Goal: Book appointment/travel/reservation

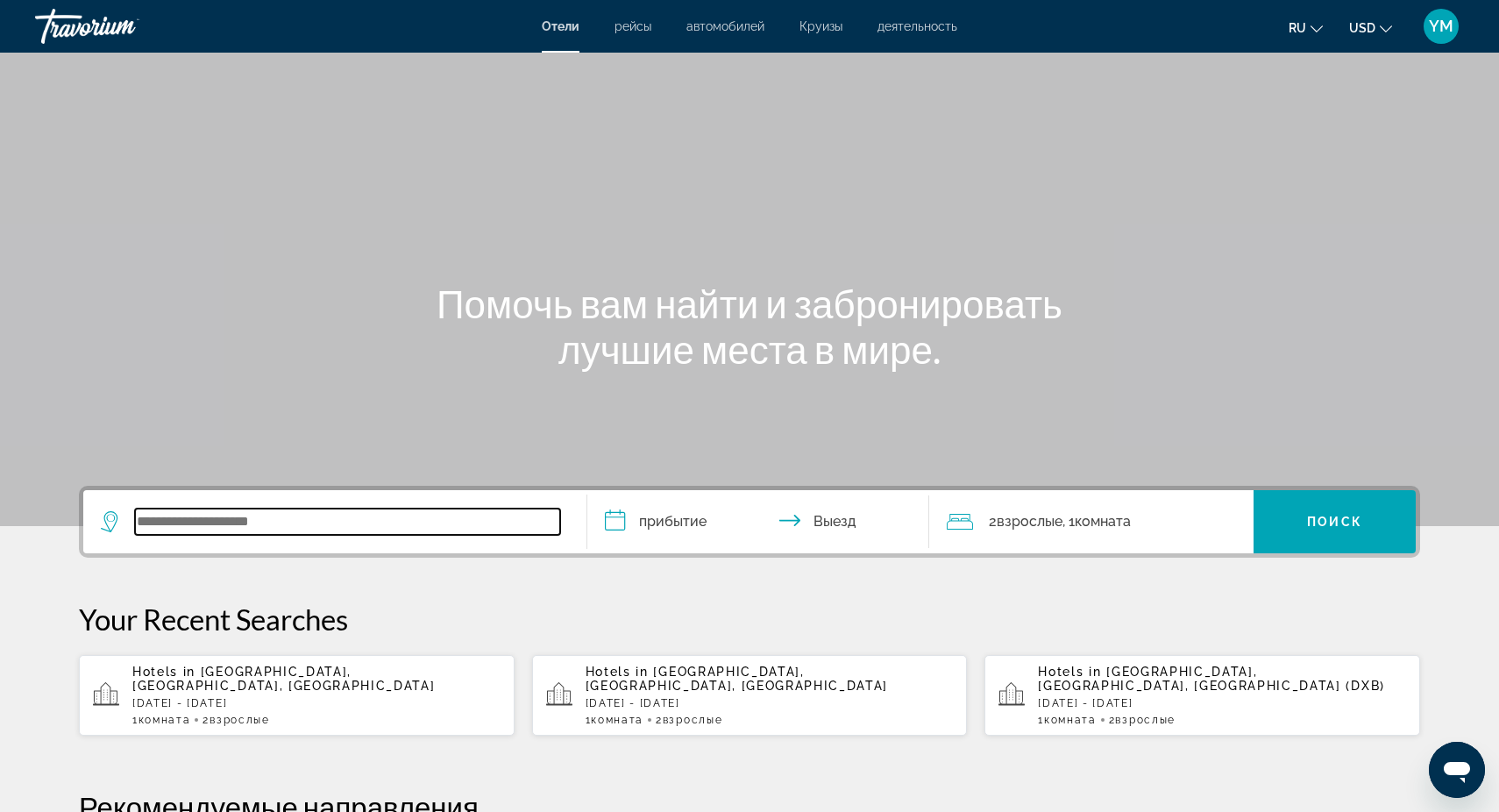
click at [210, 525] on input "Search widget" at bounding box center [347, 522] width 425 height 27
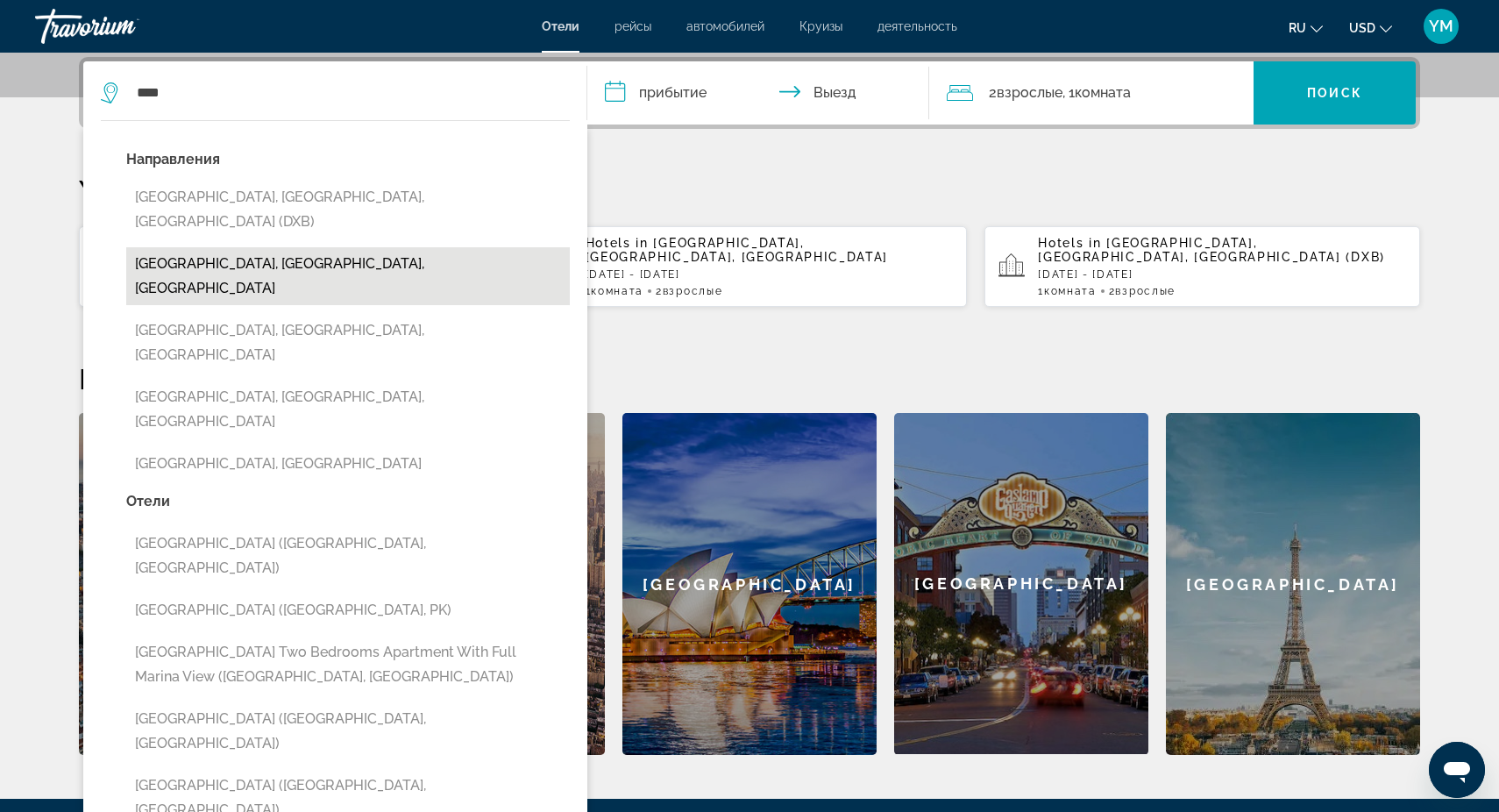
click at [318, 248] on button "[GEOGRAPHIC_DATA], [GEOGRAPHIC_DATA], [GEOGRAPHIC_DATA]" at bounding box center [348, 276] width 444 height 58
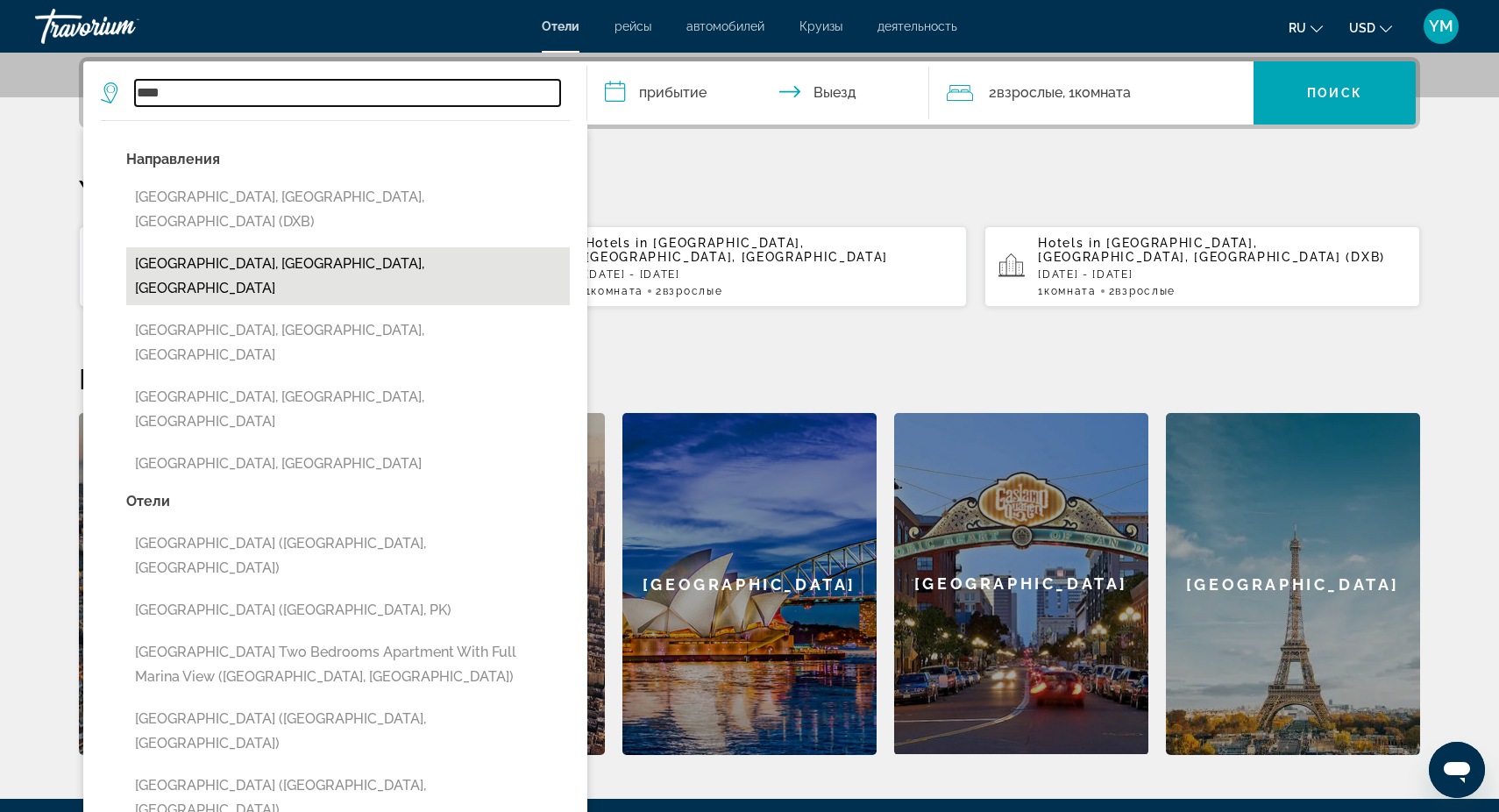
type input "**********"
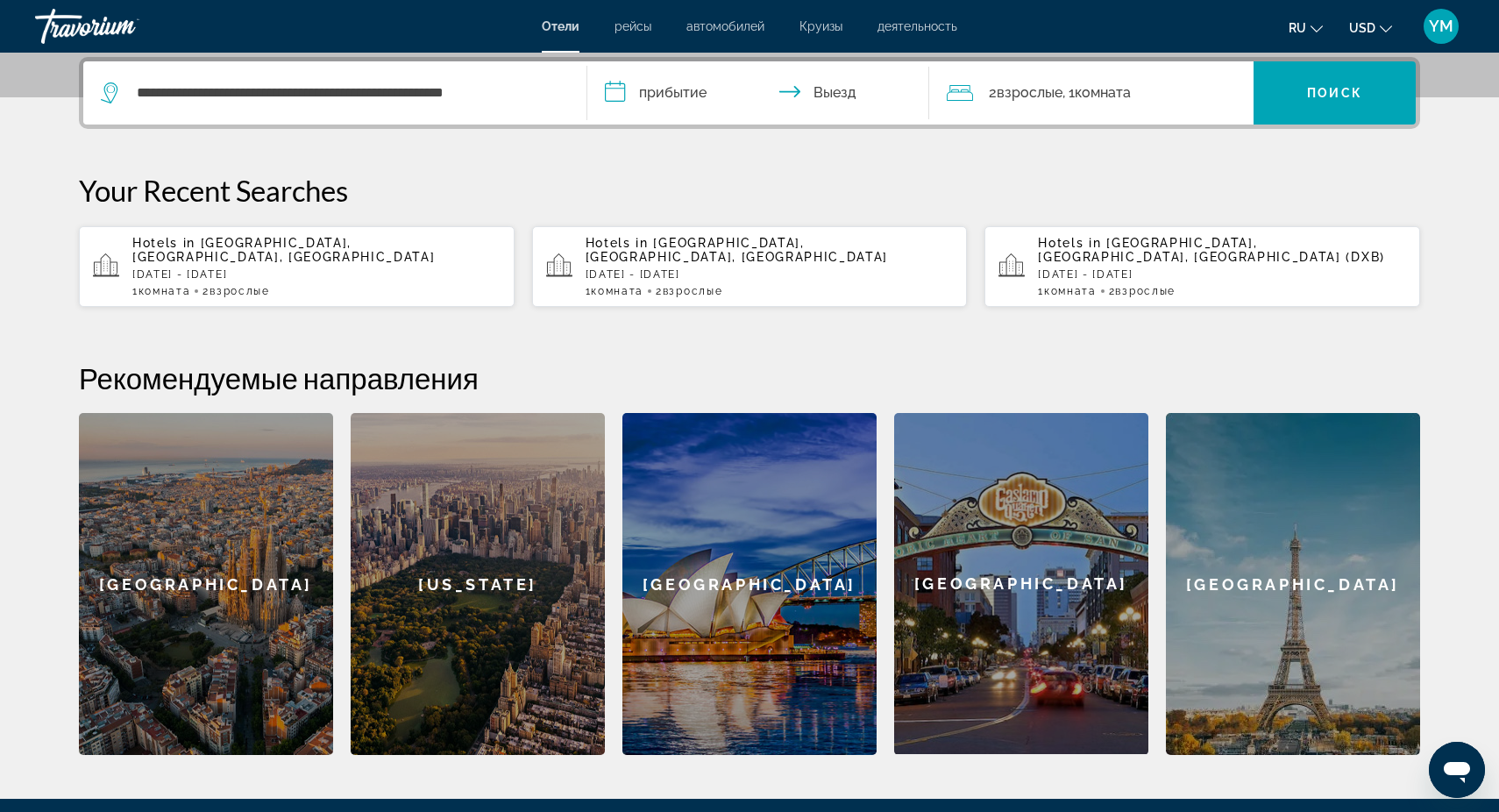
click at [670, 89] on input "**********" at bounding box center [762, 96] width 349 height 68
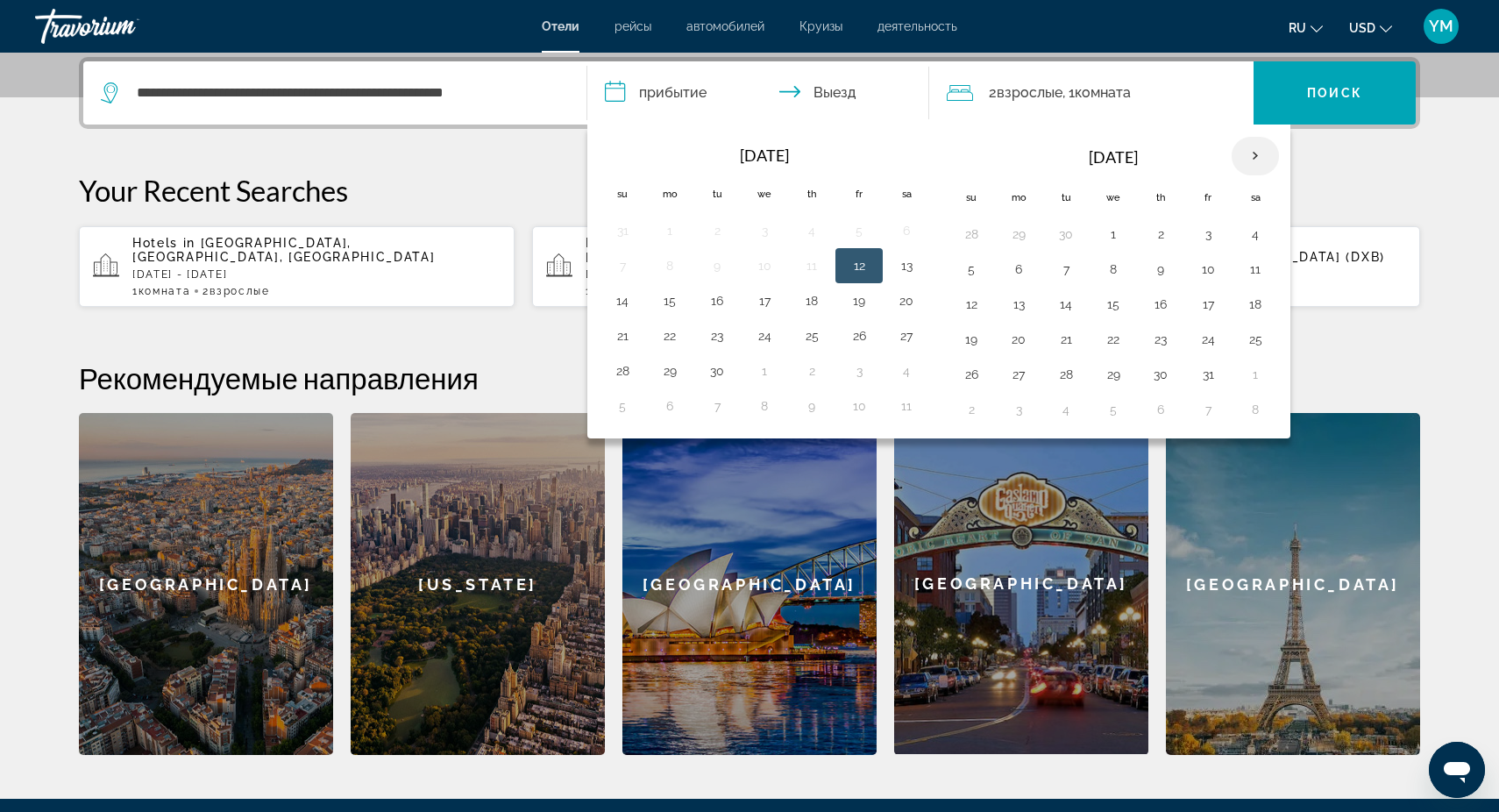
click at [1254, 159] on th "Next month" at bounding box center [1255, 156] width 47 height 39
click at [978, 271] on button "4" at bounding box center [972, 269] width 28 height 25
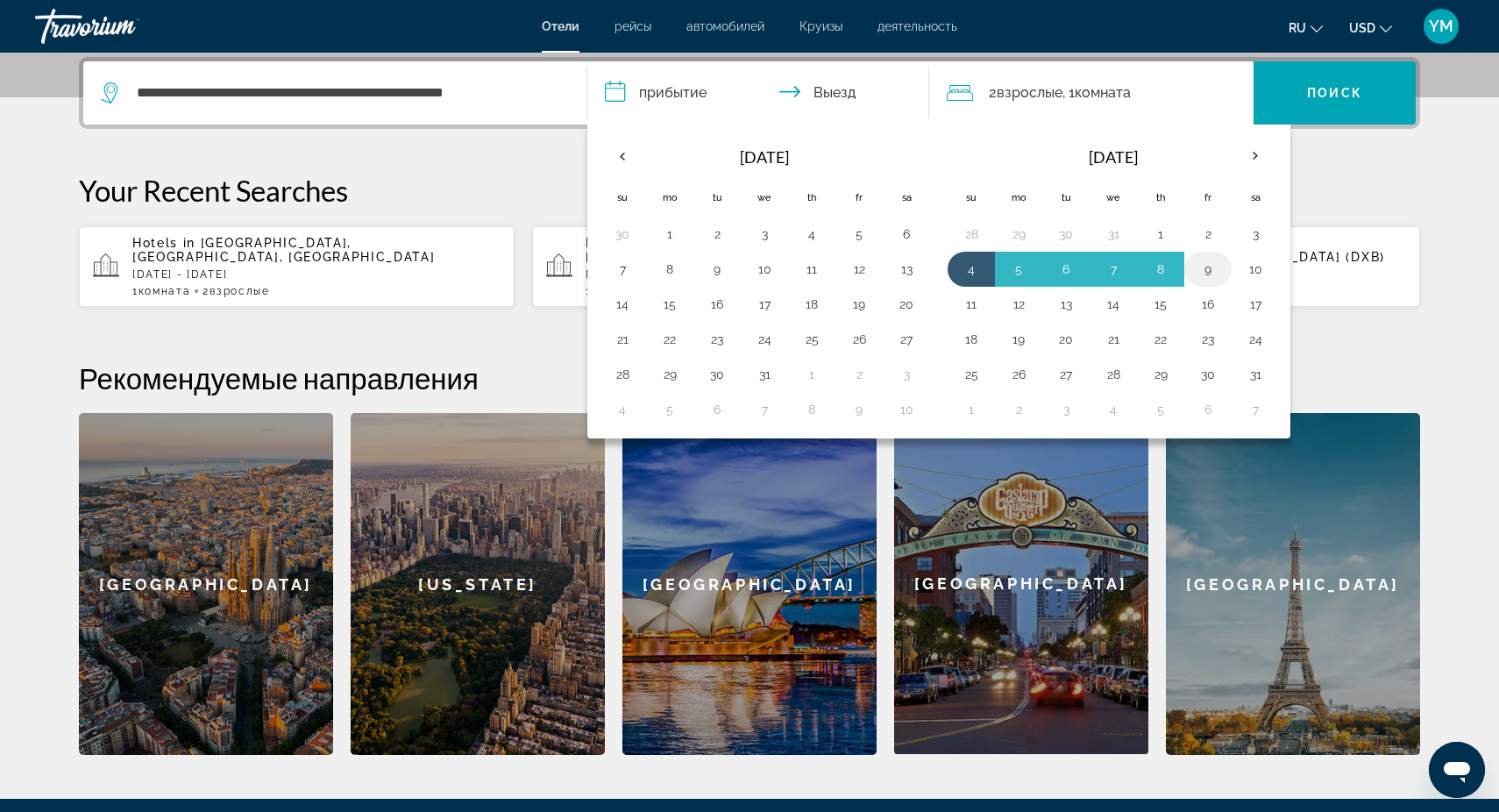
click at [1213, 277] on button "9" at bounding box center [1209, 269] width 28 height 25
type input "**********"
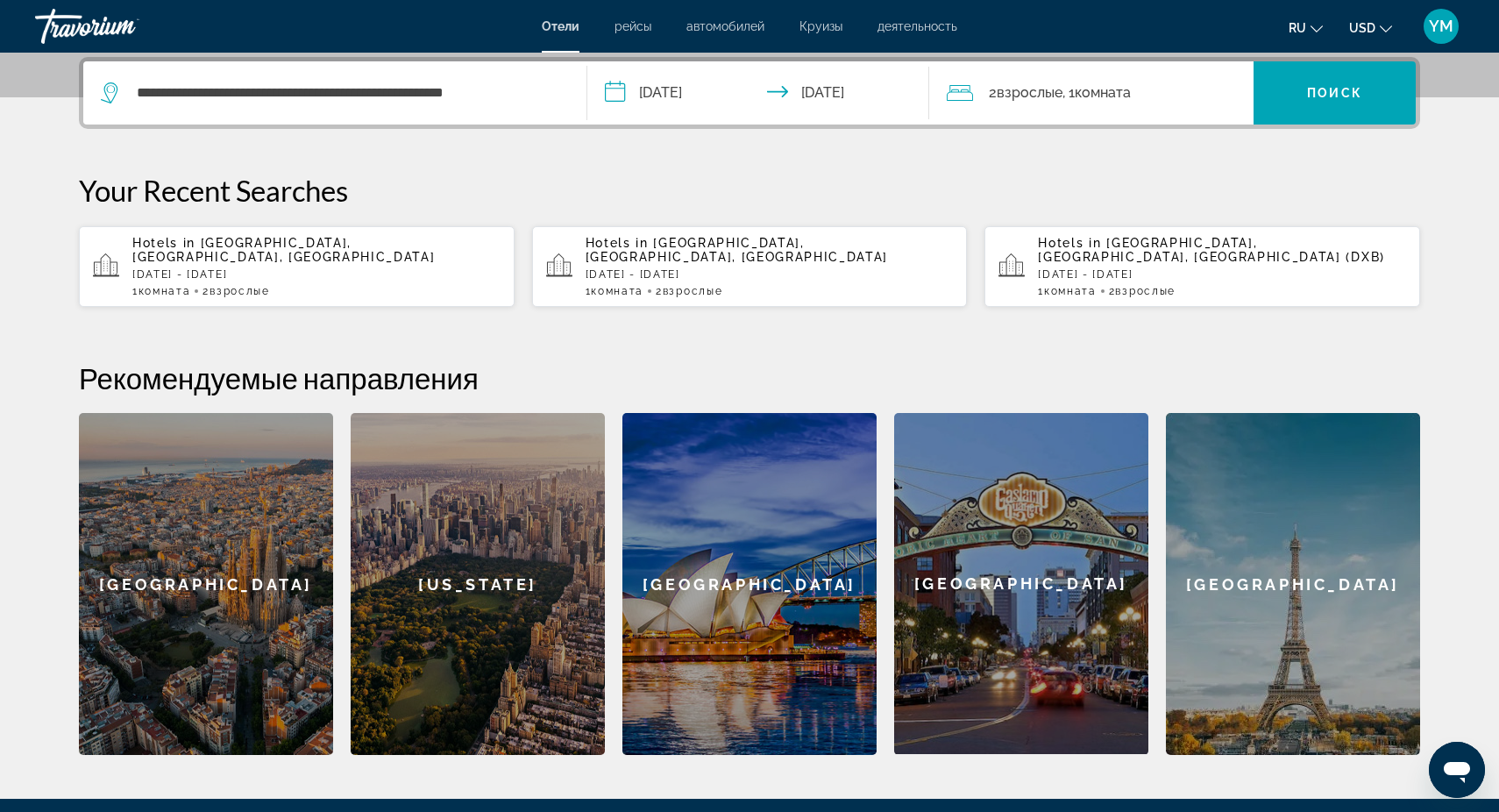
click at [1097, 99] on span "Комната" at bounding box center [1102, 93] width 56 height 17
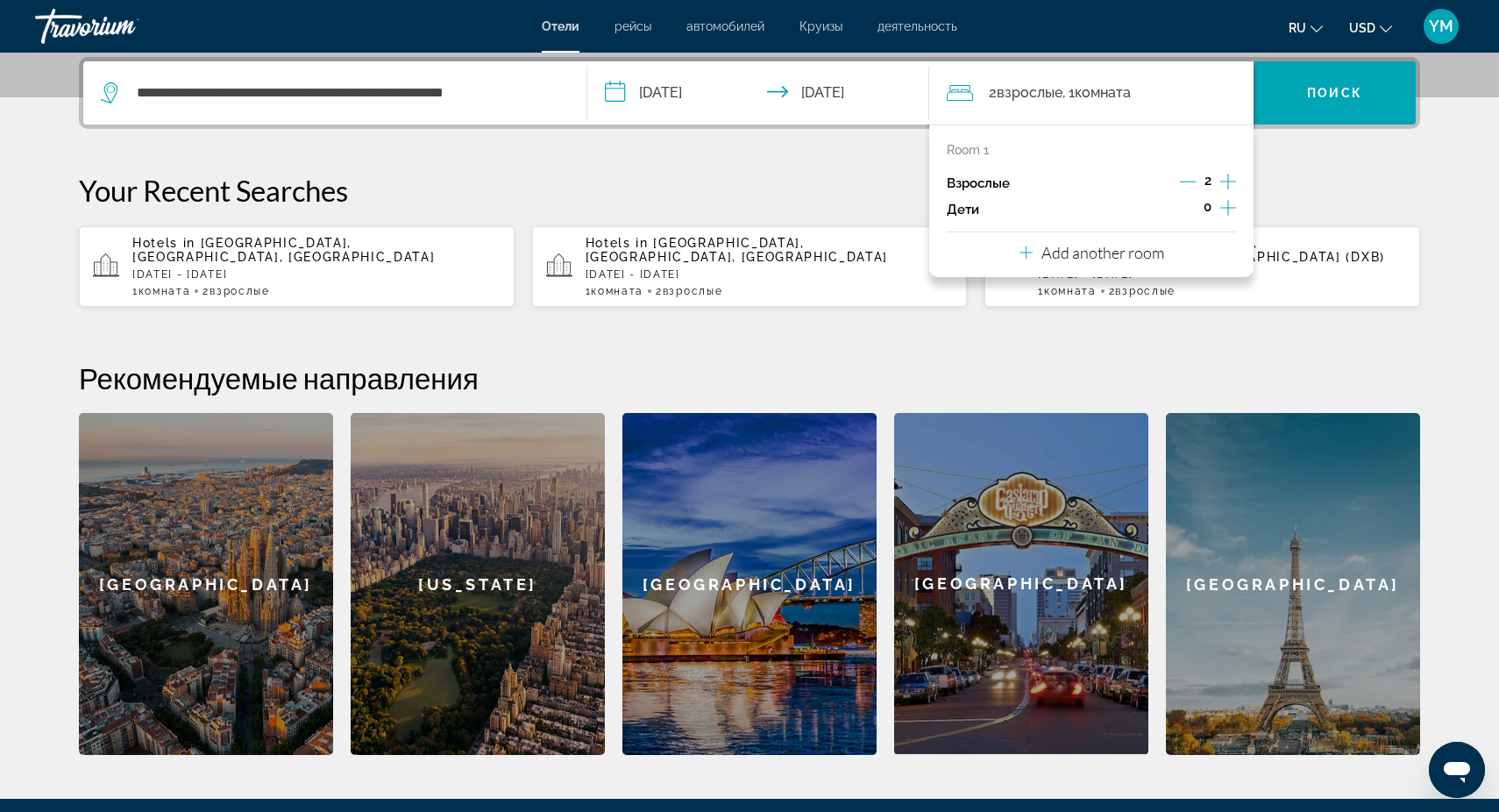
click at [1230, 182] on icon "Increment adults" at bounding box center [1228, 181] width 16 height 16
click at [1230, 210] on icon "Increment children" at bounding box center [1228, 208] width 16 height 21
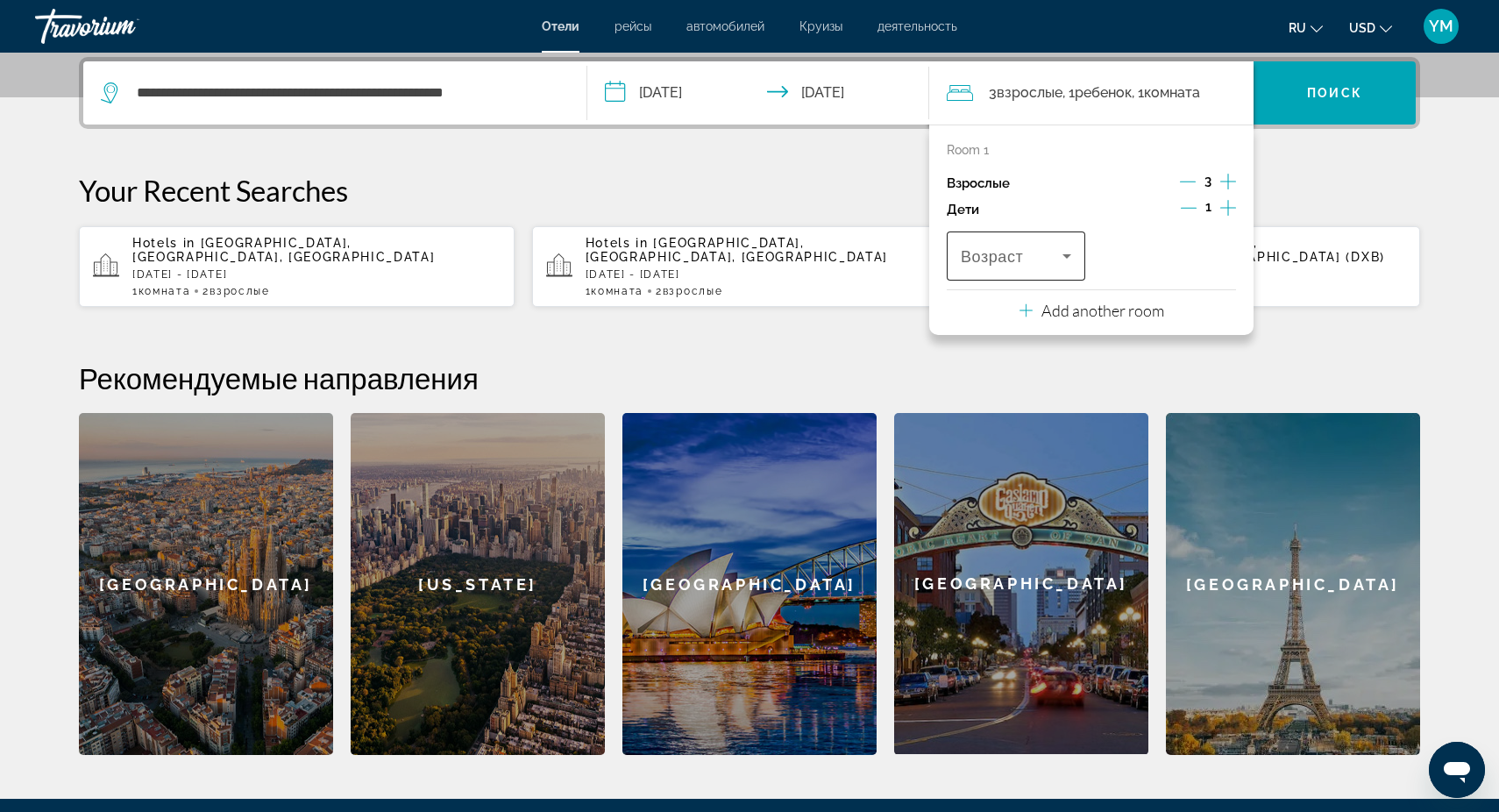
click at [1070, 259] on icon "Travelers: 3 adults, 1 child" at bounding box center [1066, 256] width 9 height 5
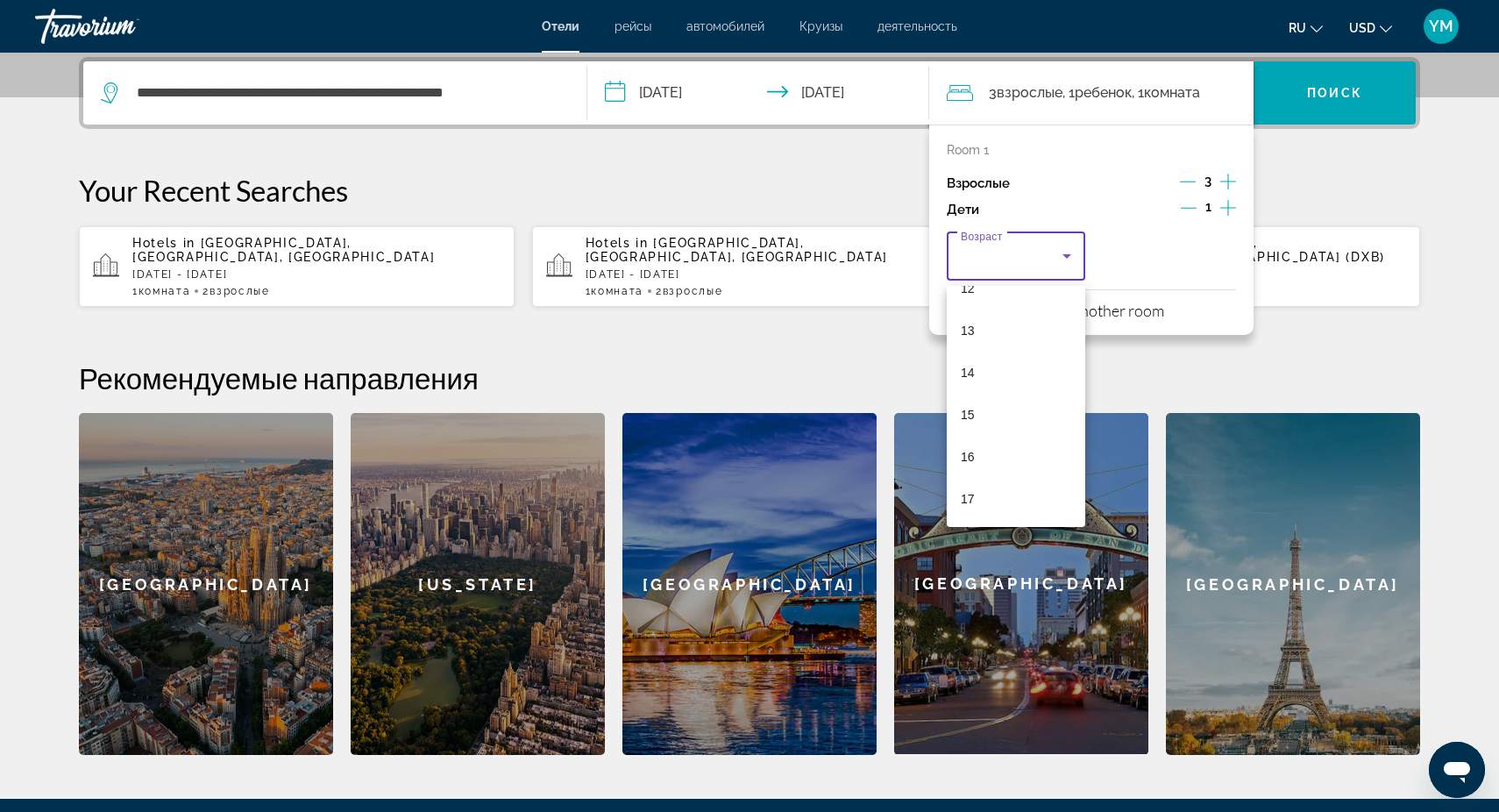
scroll to position [530, 0]
click at [1005, 454] on mat-option "16" at bounding box center [1016, 456] width 139 height 42
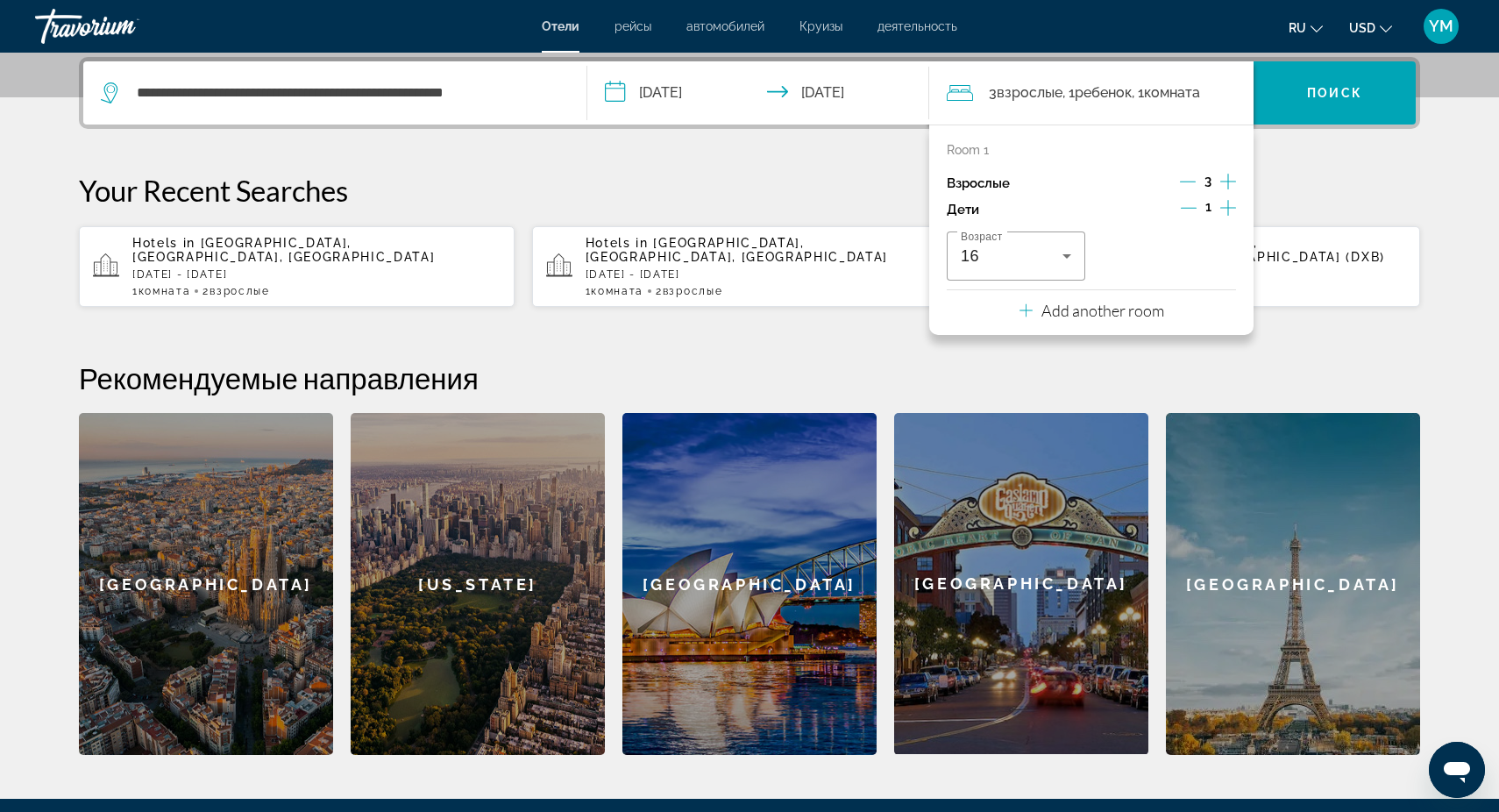
click at [1307, 161] on div "**********" at bounding box center [750, 406] width 1412 height 698
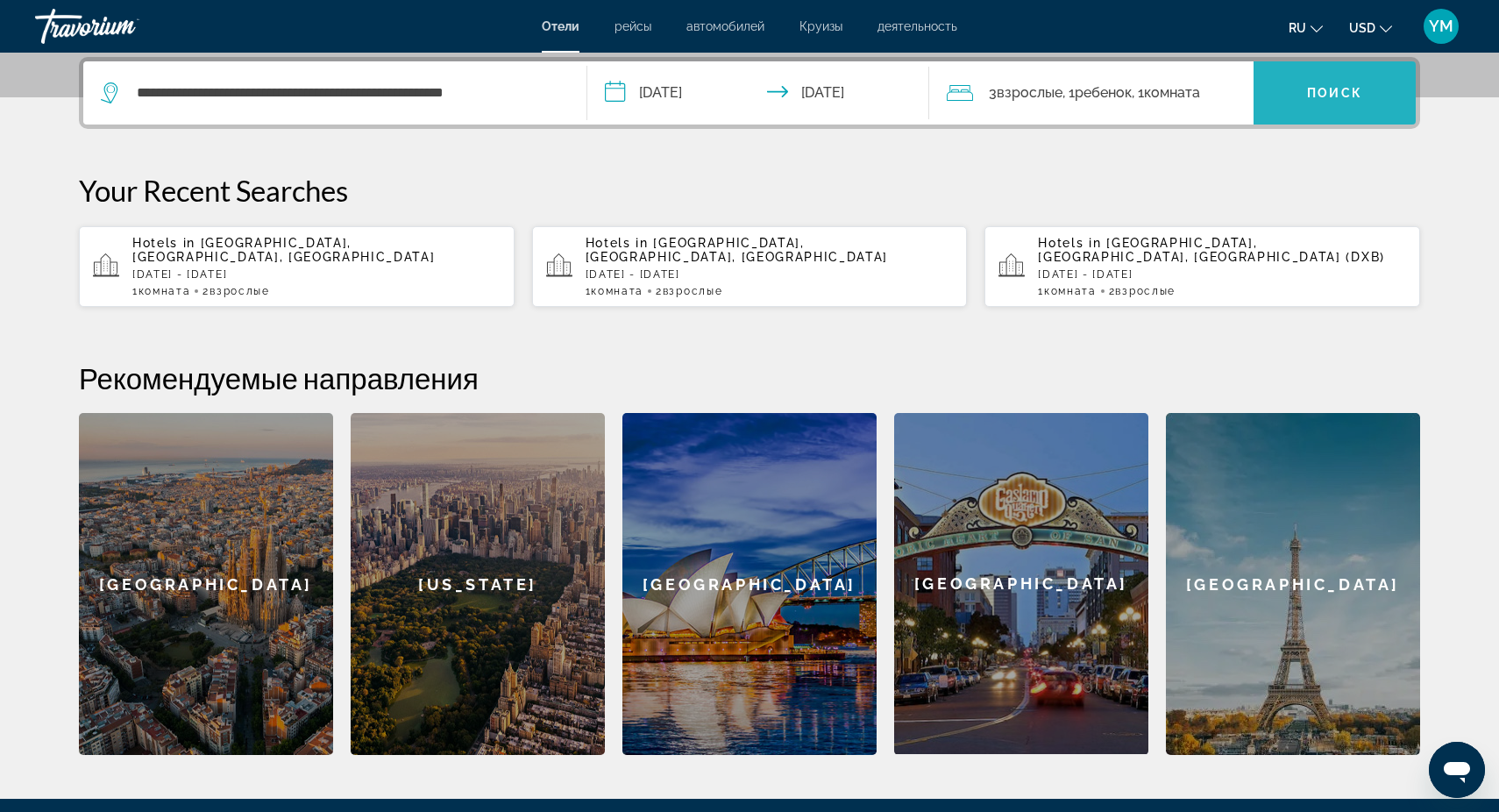
click at [1333, 85] on span "Search widget" at bounding box center [1334, 93] width 162 height 42
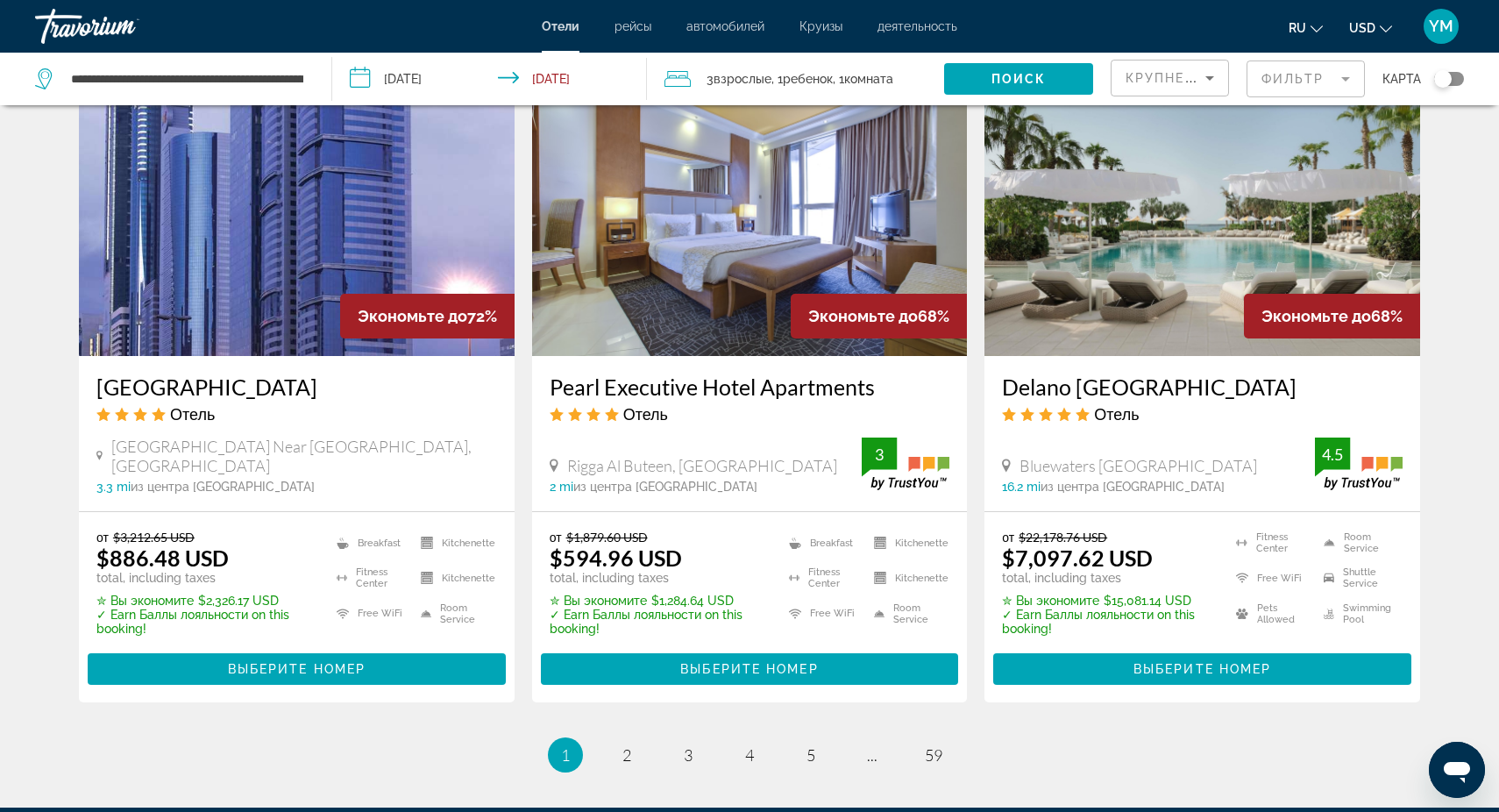
scroll to position [2167, 0]
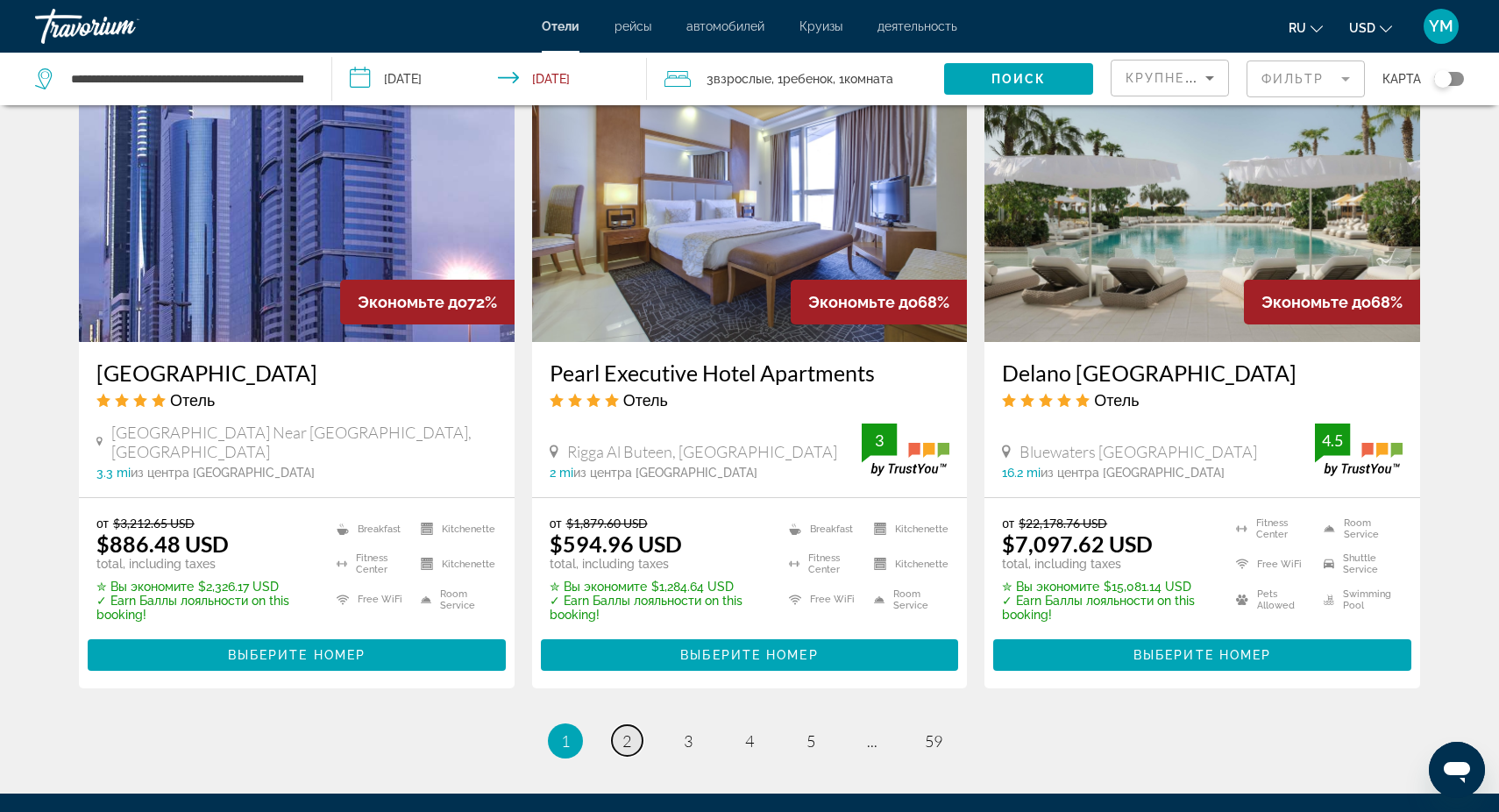
click at [627, 731] on span "2" at bounding box center [626, 741] width 9 height 19
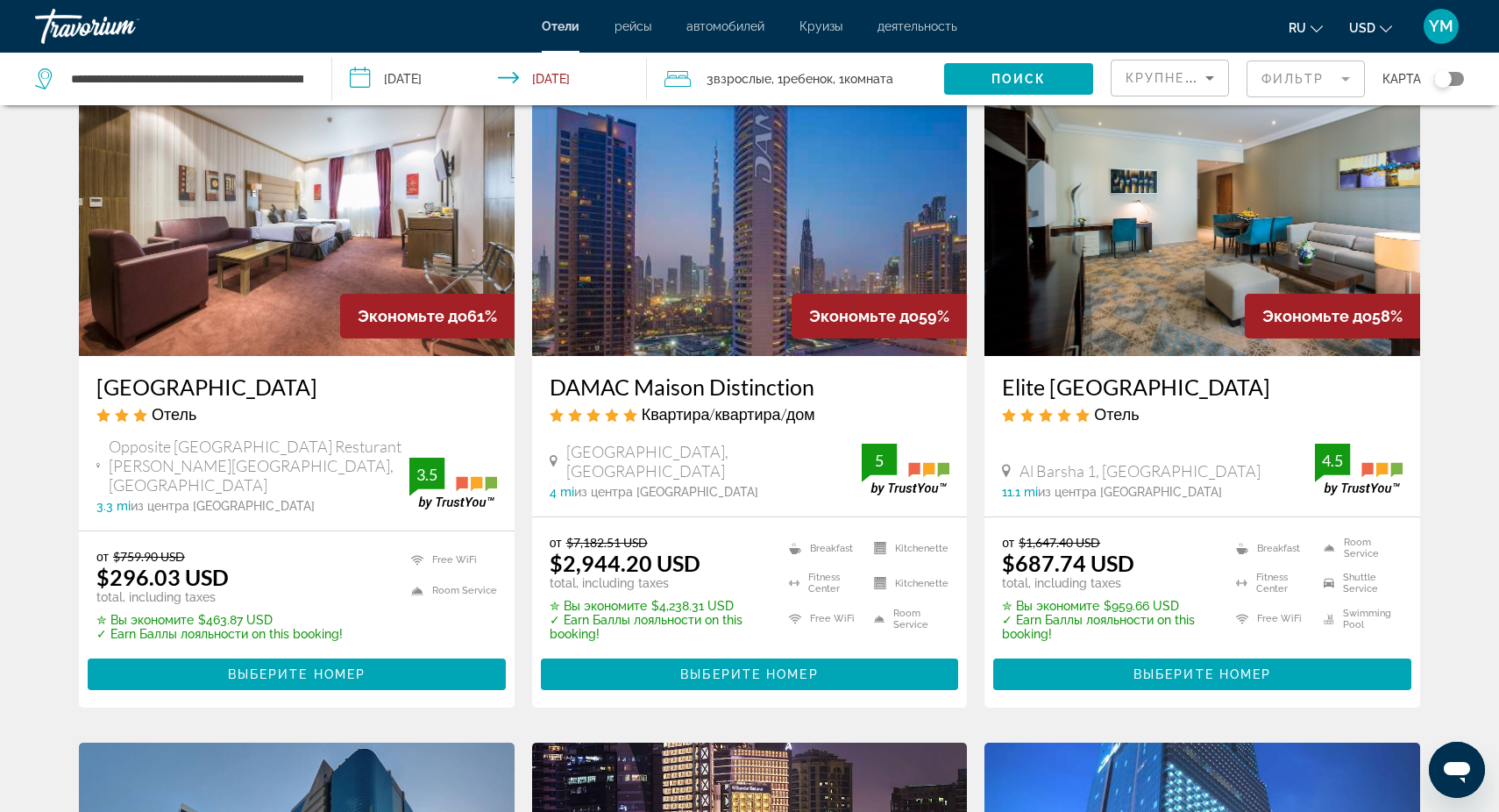
scroll to position [1436, 0]
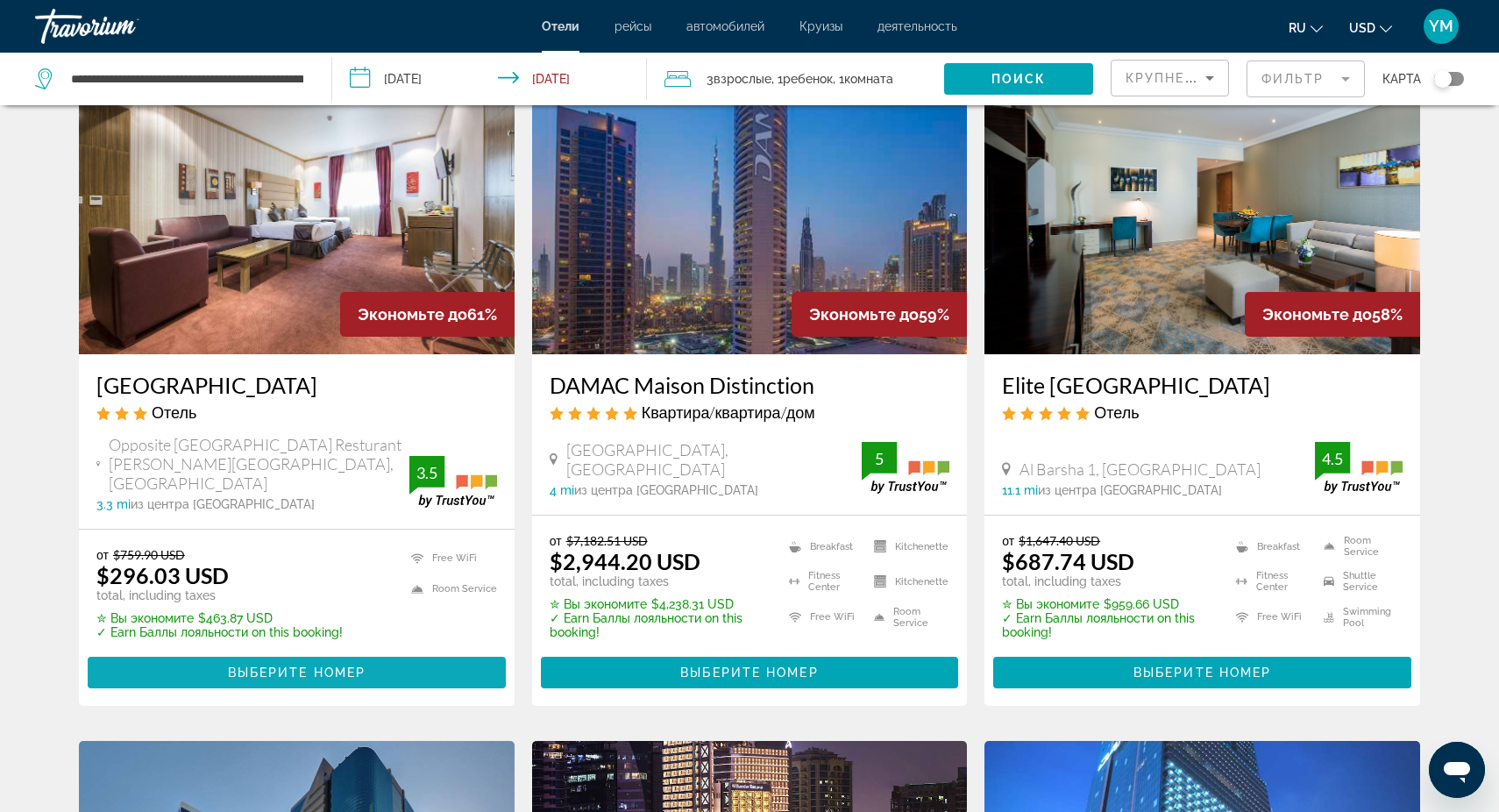
click at [269, 665] on span "Выберите номер" at bounding box center [296, 672] width 138 height 14
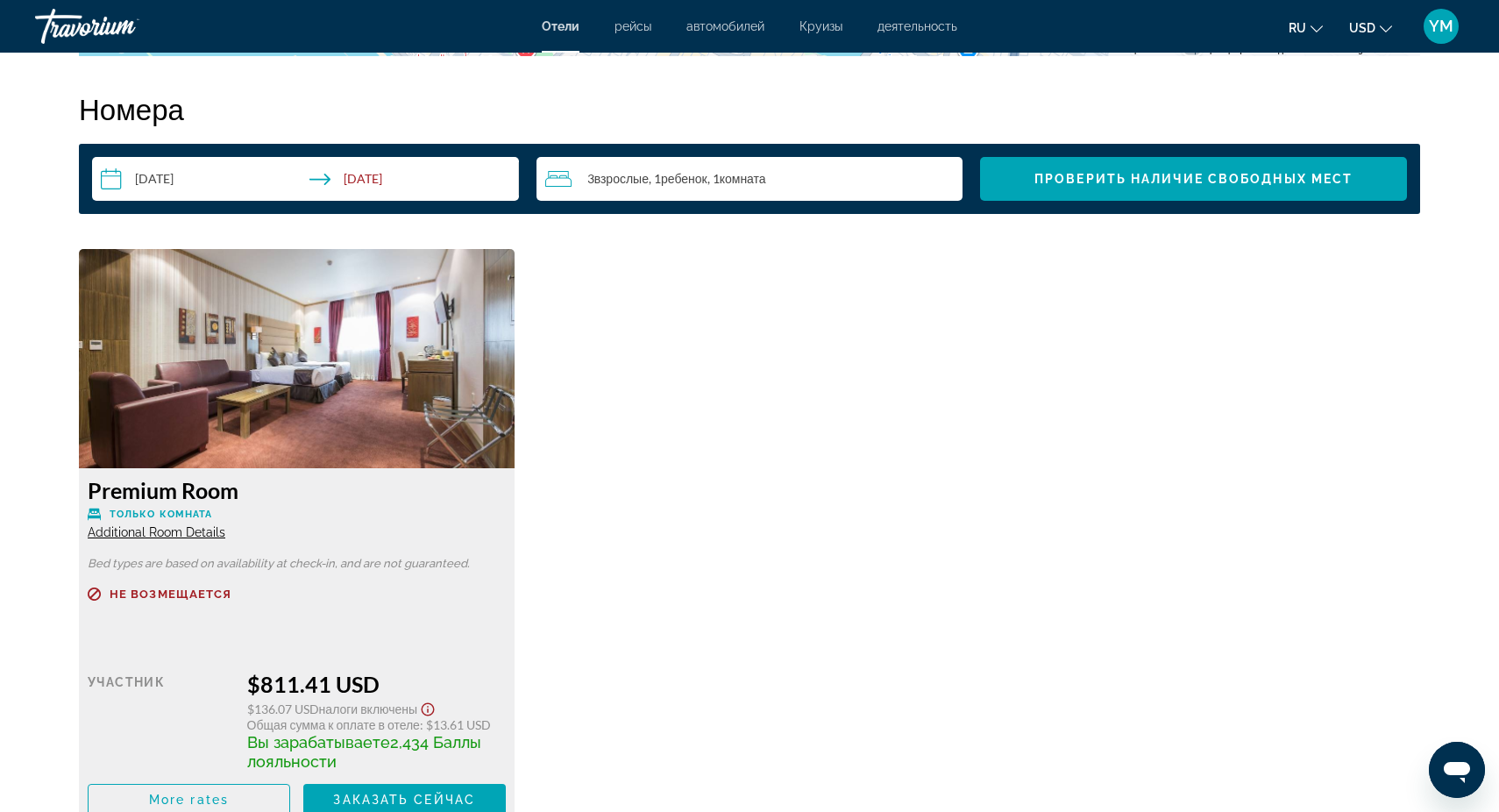
scroll to position [2232, 0]
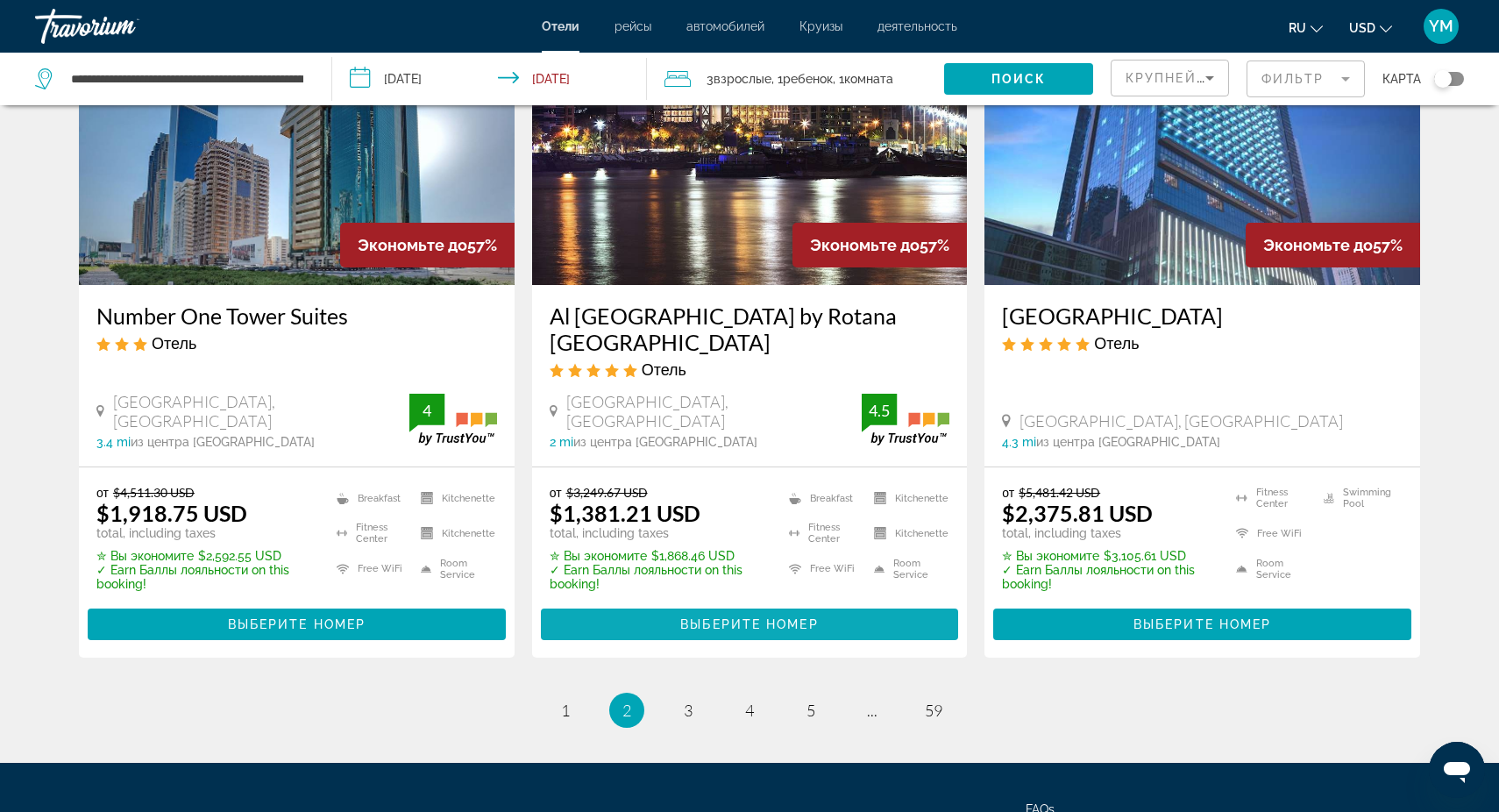
scroll to position [2180, 0]
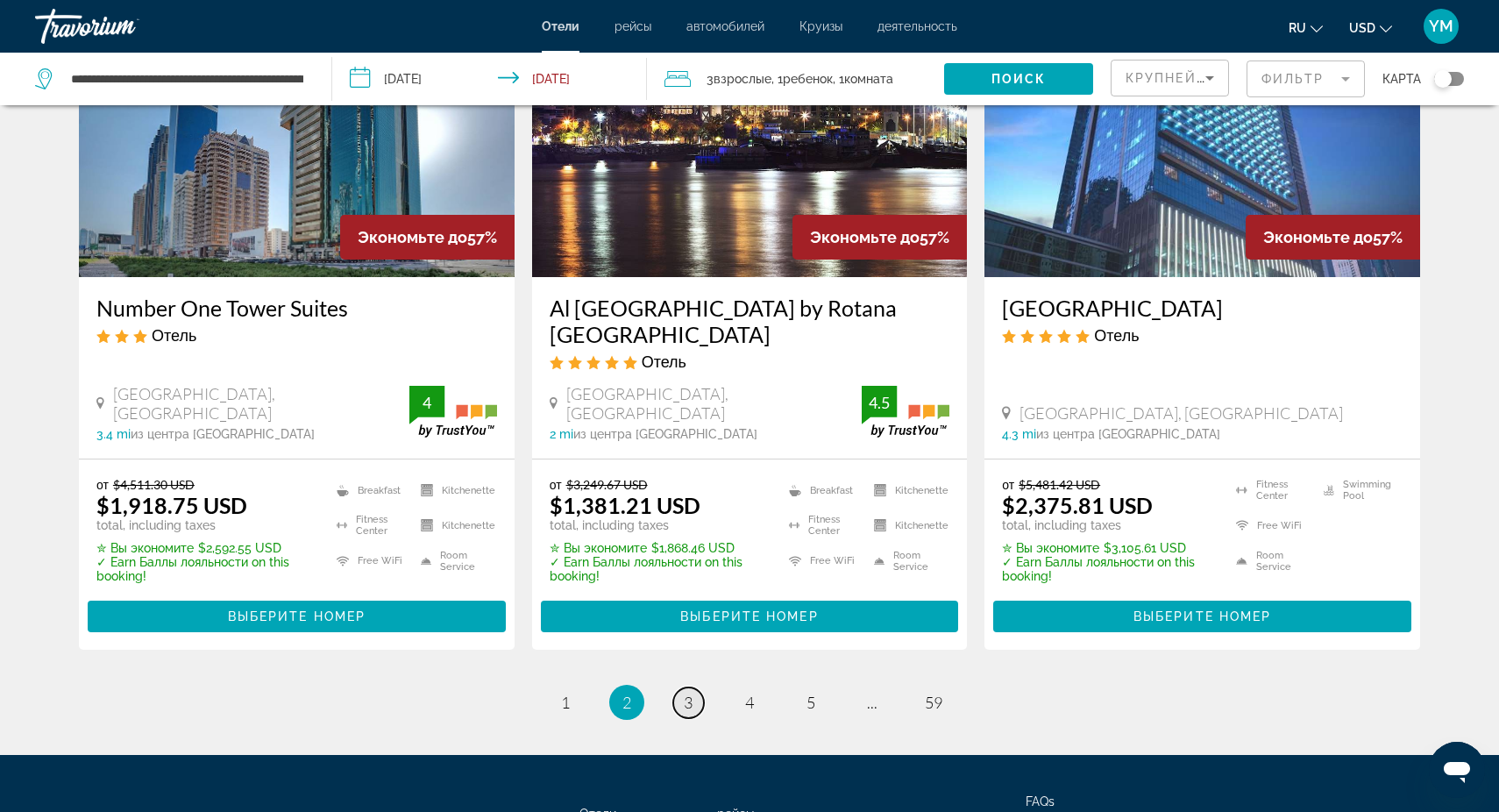
click at [691, 692] on span "3" at bounding box center [688, 702] width 9 height 19
